Goal: Register for event/course

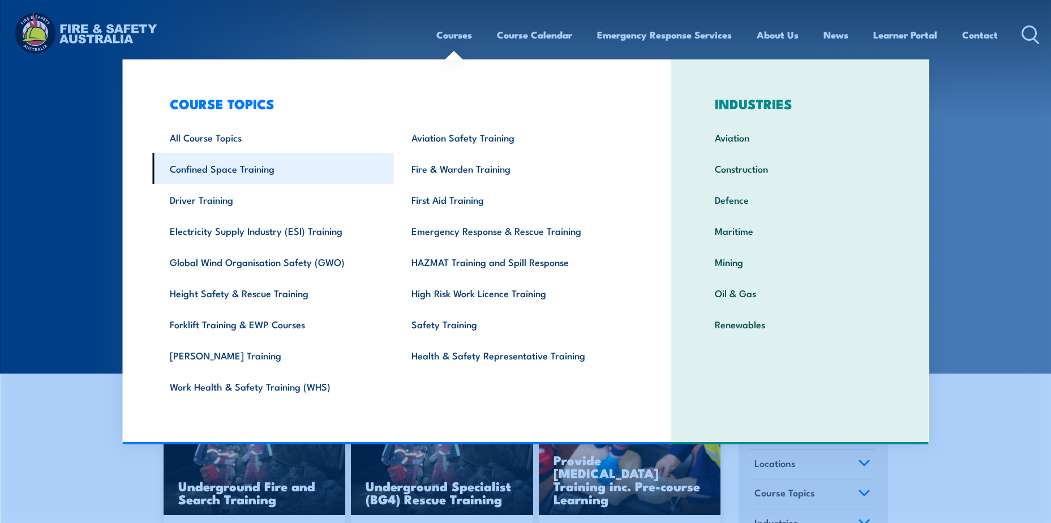
click at [228, 172] on link "Confined Space Training" at bounding box center [273, 168] width 242 height 31
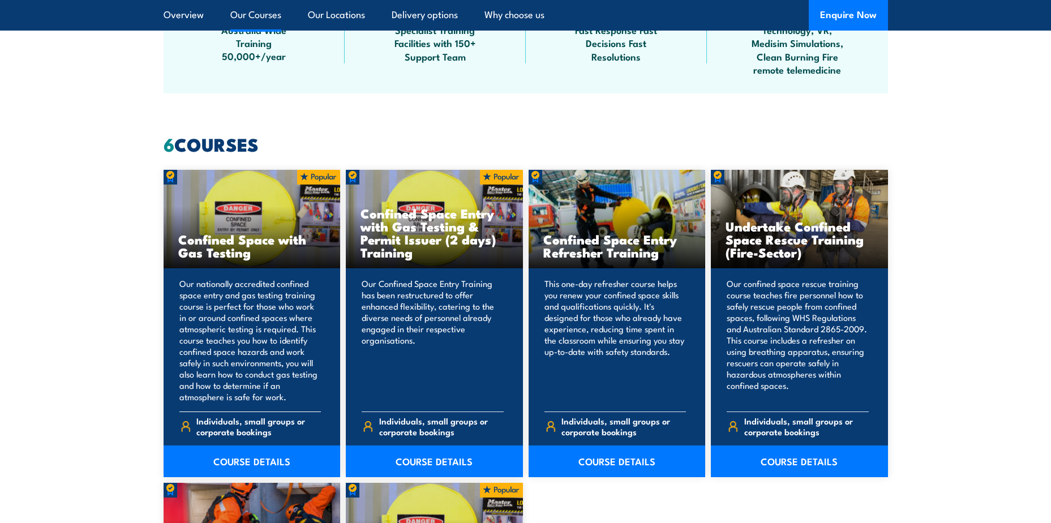
scroll to position [792, 0]
click at [433, 469] on link "COURSE DETAILS" at bounding box center [434, 462] width 177 height 32
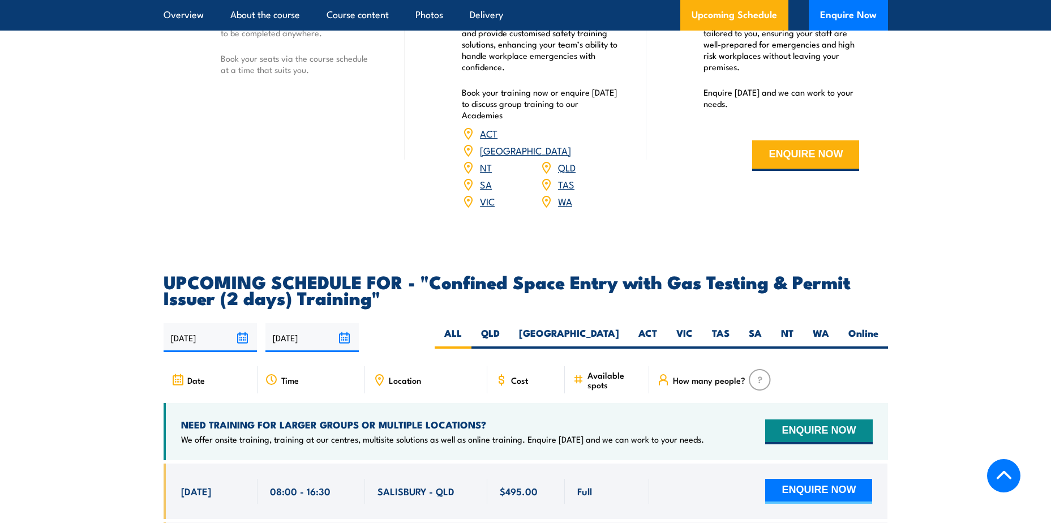
scroll to position [1811, 0]
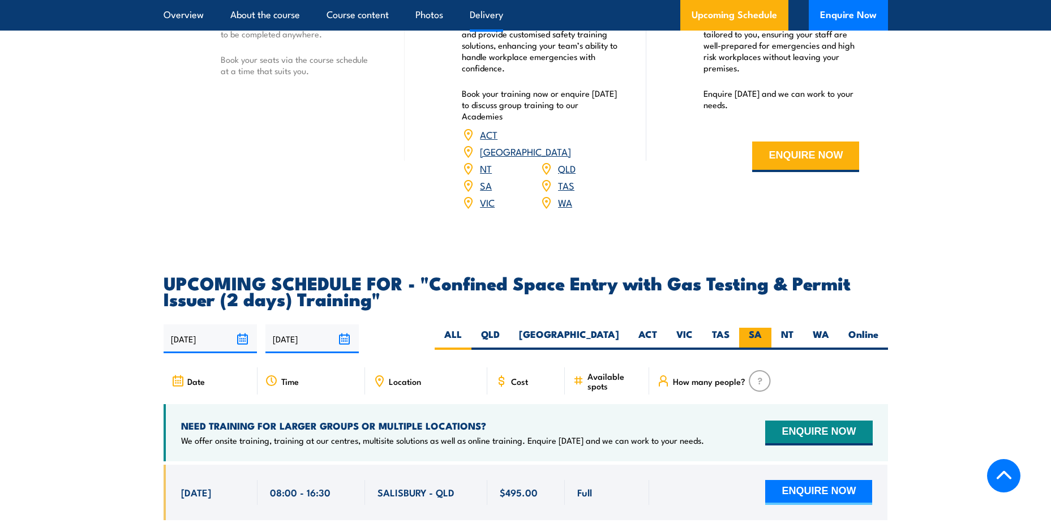
click at [765, 333] on label "SA" at bounding box center [755, 339] width 32 height 22
click at [765, 333] on input "SA" at bounding box center [765, 331] width 7 height 7
radio input "true"
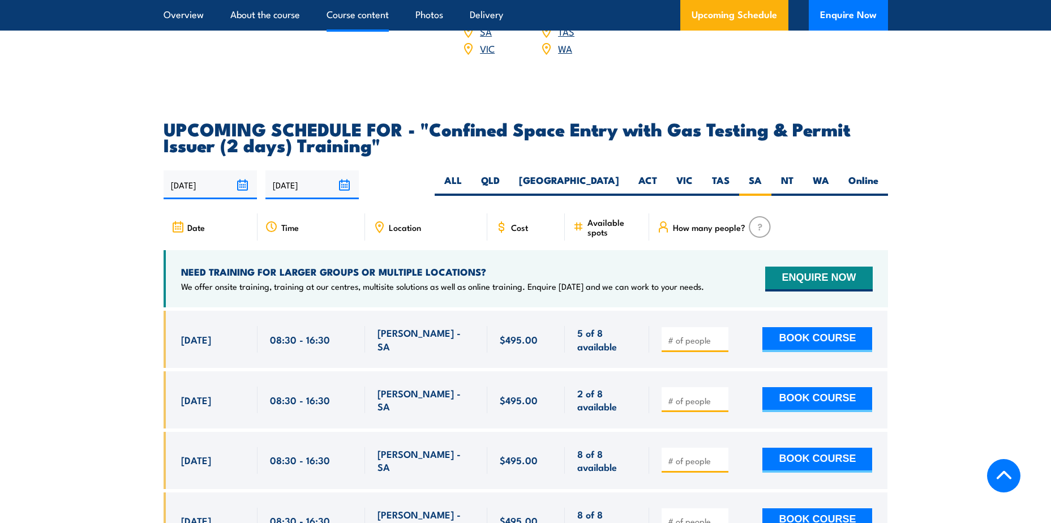
scroll to position [2082, 0]
